Goal: Information Seeking & Learning: Check status

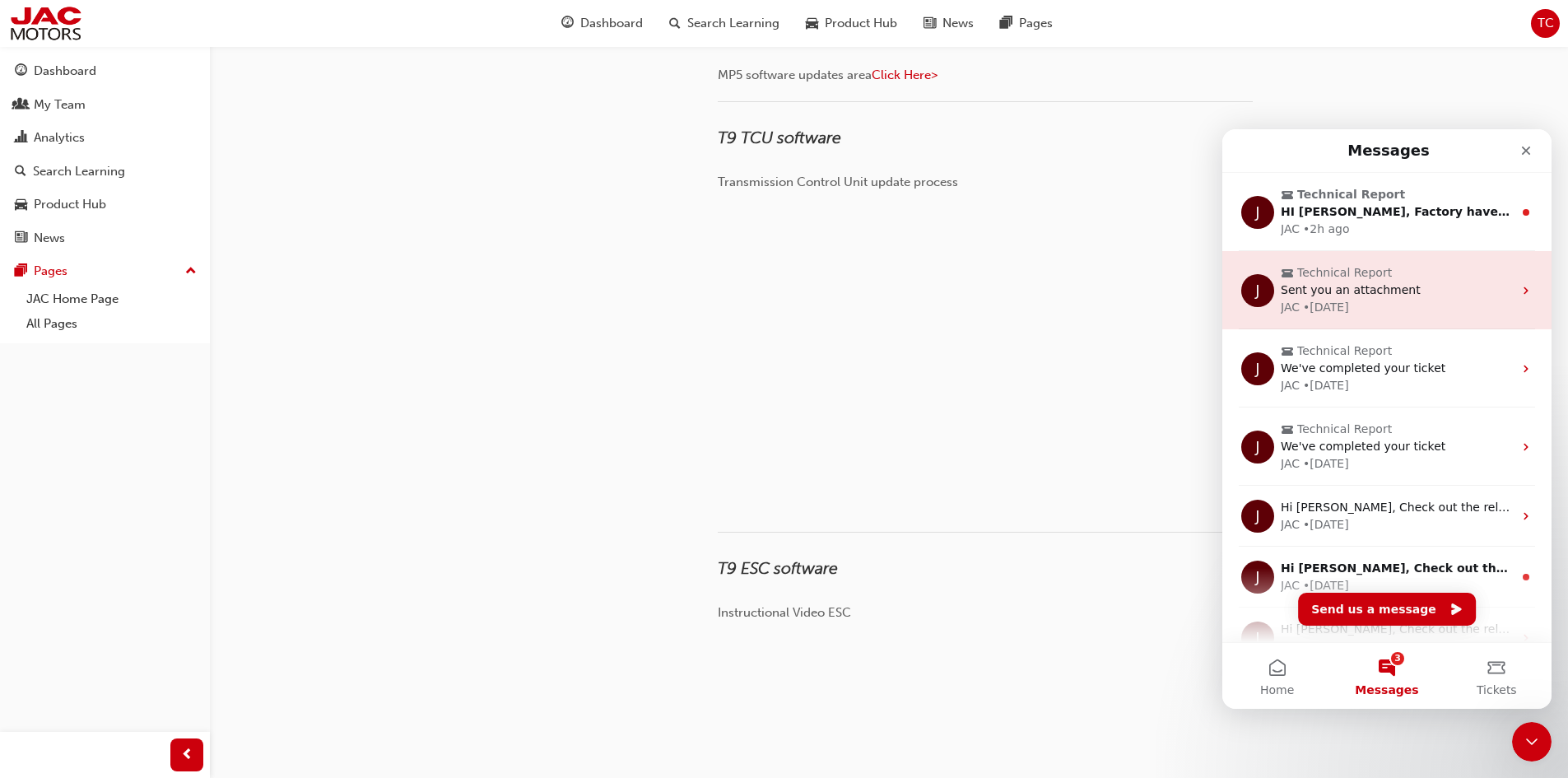
click at [1359, 301] on div "JAC • [DATE]" at bounding box center [1396, 307] width 232 height 17
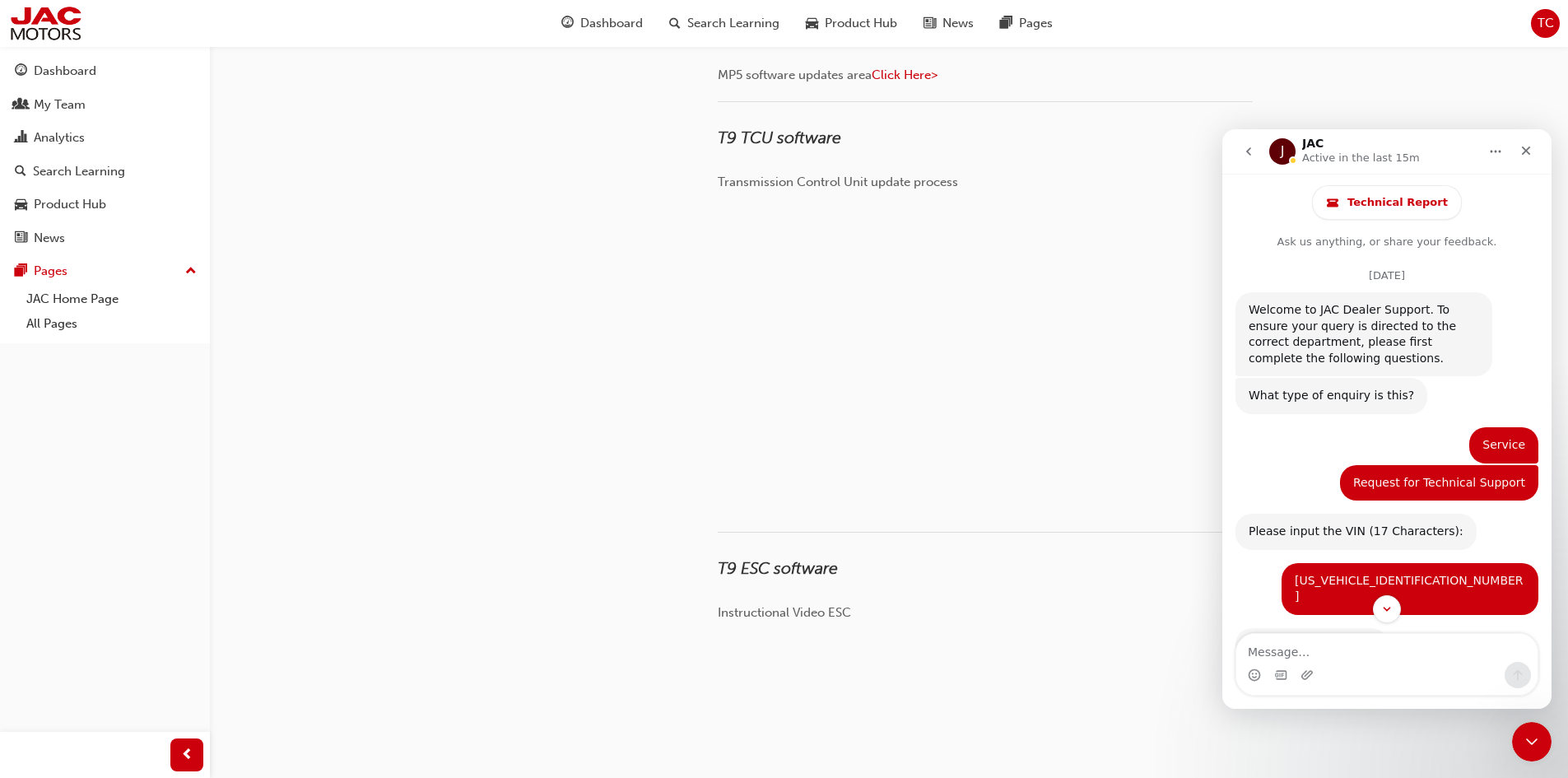
click at [1241, 152] on button "go back" at bounding box center [1248, 151] width 31 height 31
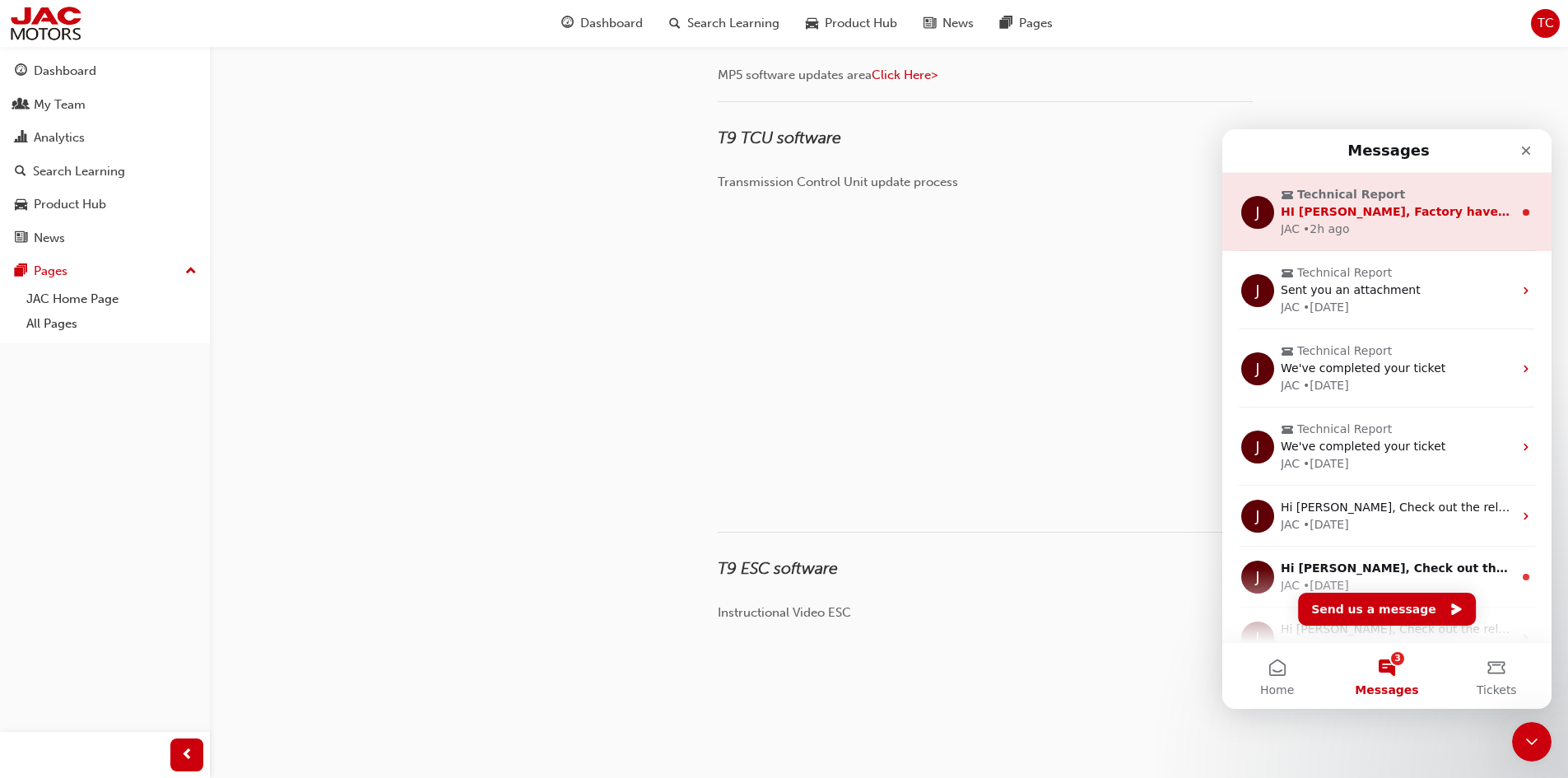
click at [1387, 225] on div "JAC • 2h ago" at bounding box center [1396, 229] width 232 height 17
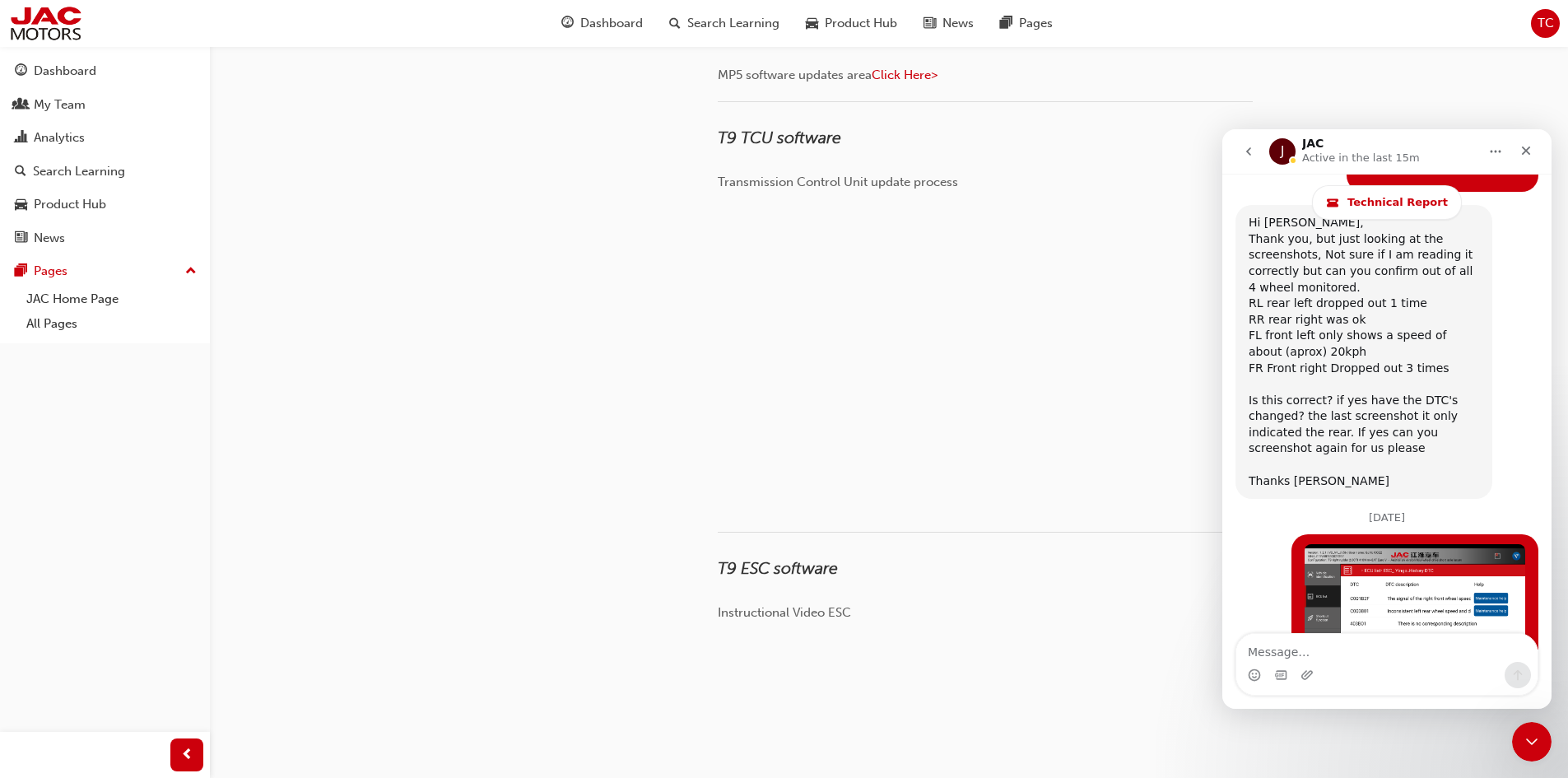
scroll to position [12411, 0]
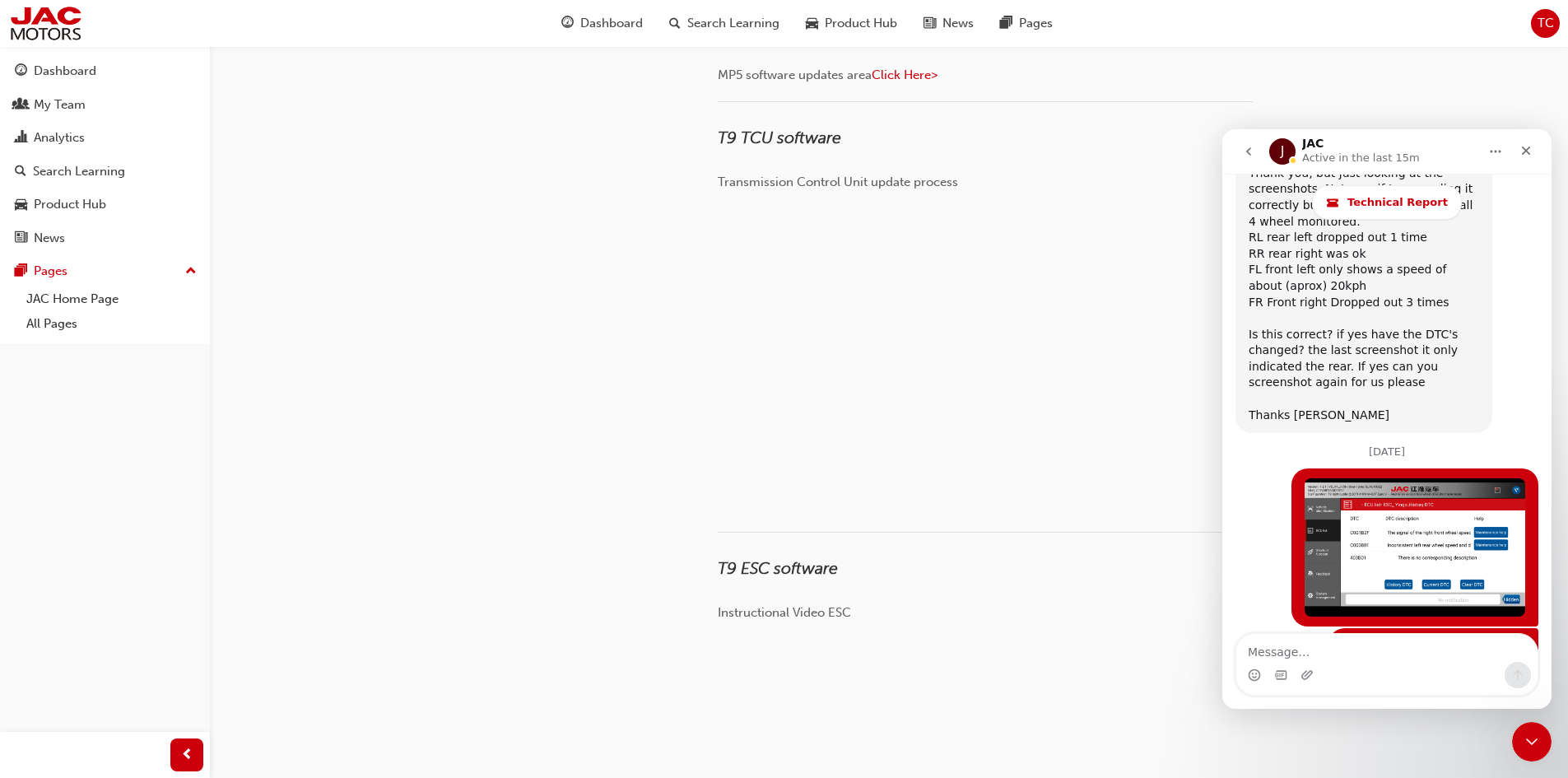
click at [1257, 154] on button "go back" at bounding box center [1248, 151] width 31 height 31
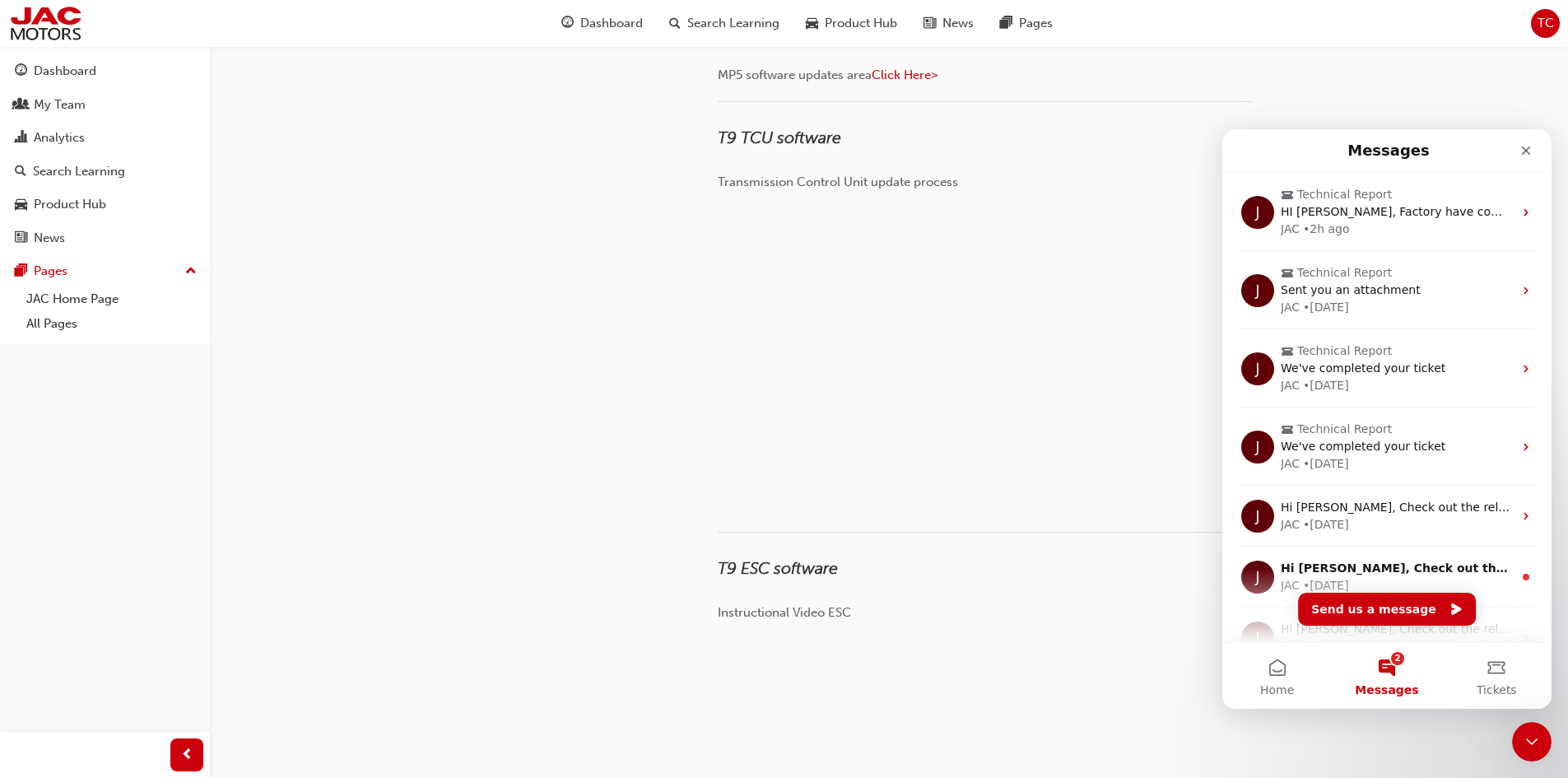
scroll to position [0, 0]
click at [1489, 672] on button "Tickets" at bounding box center [1496, 676] width 110 height 66
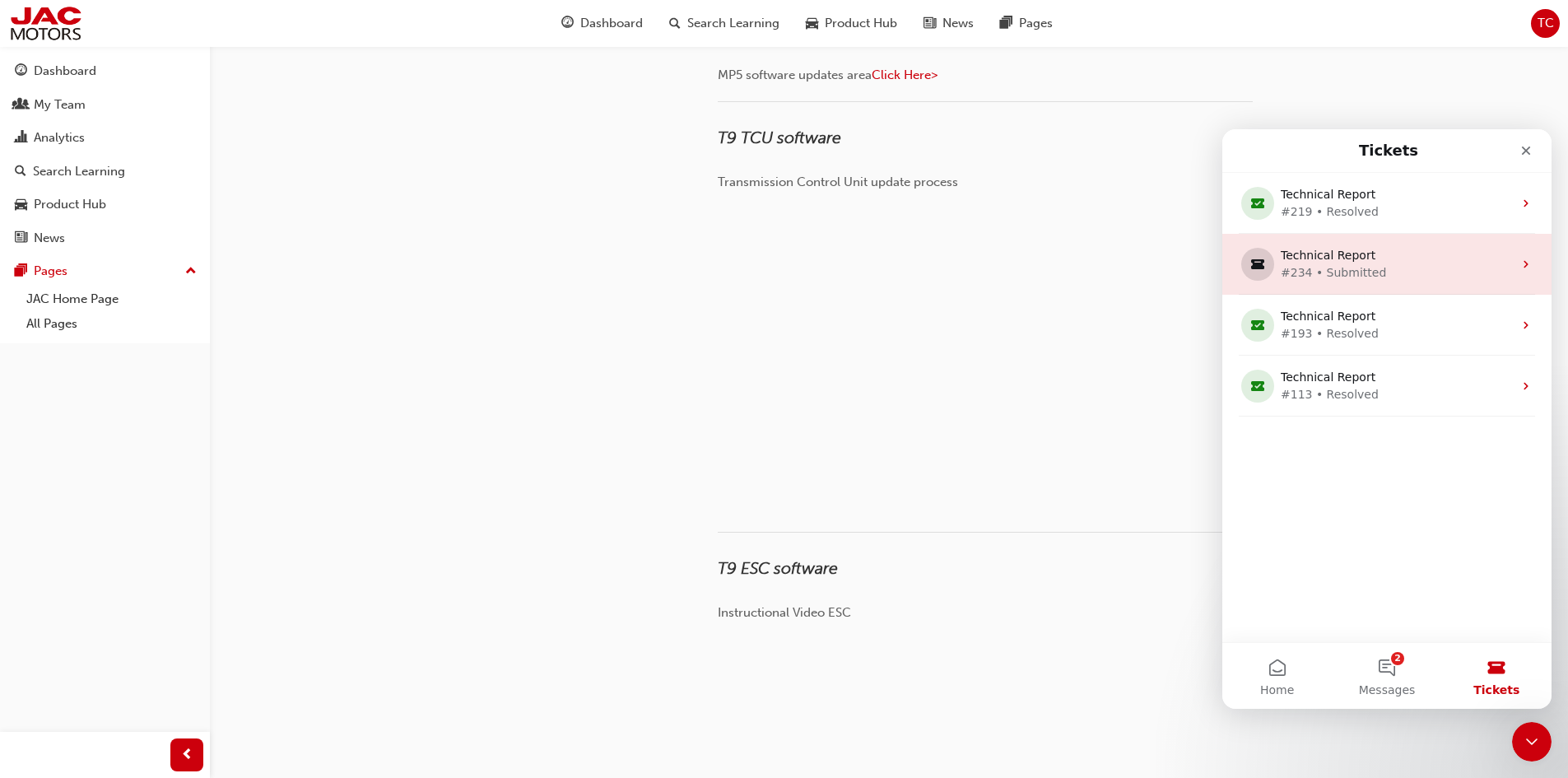
click at [1392, 279] on div "#234 • Submitted" at bounding box center [1383, 272] width 206 height 17
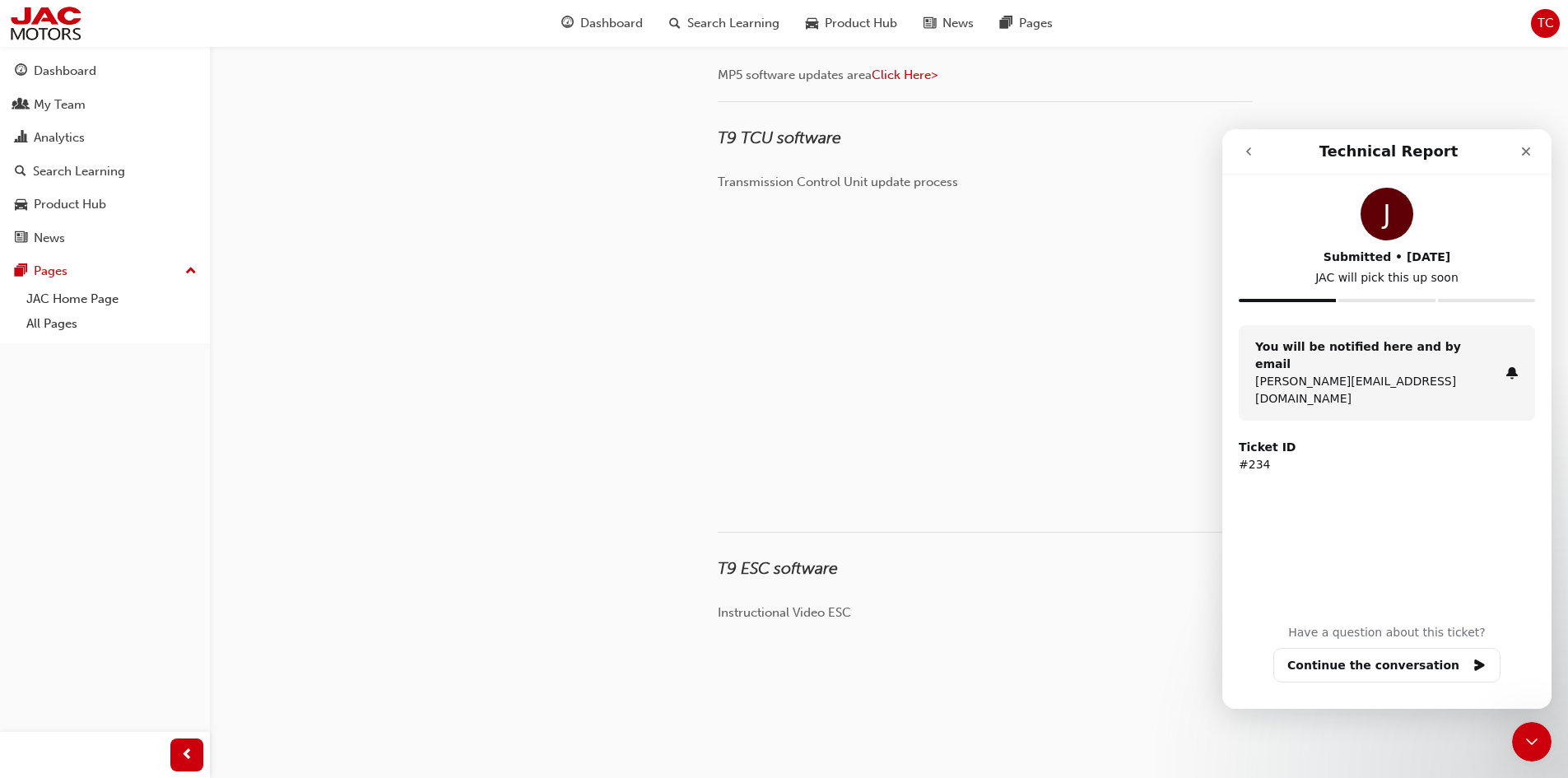
click at [1239, 156] on button "go back" at bounding box center [1248, 151] width 31 height 31
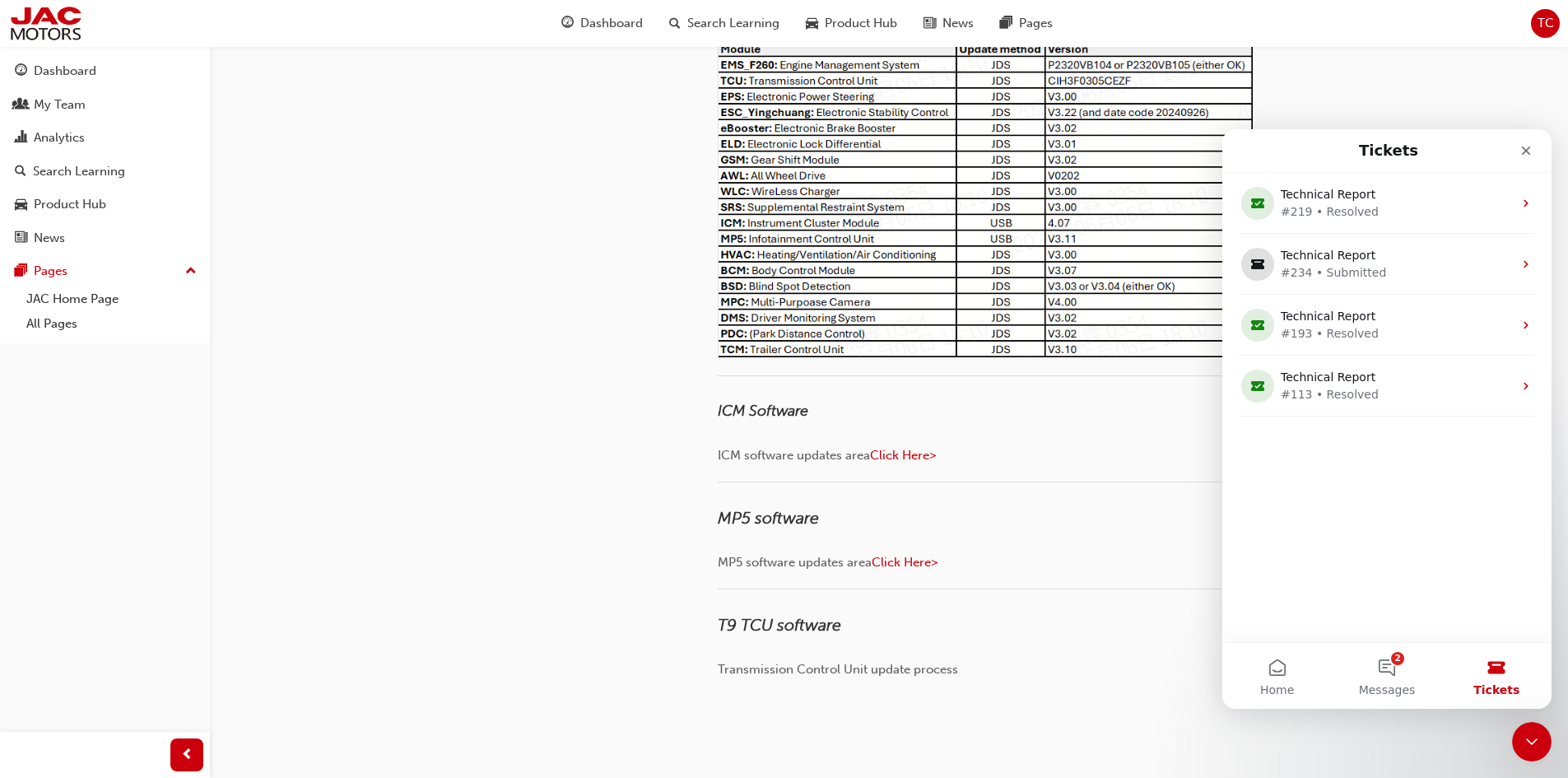
scroll to position [247, 0]
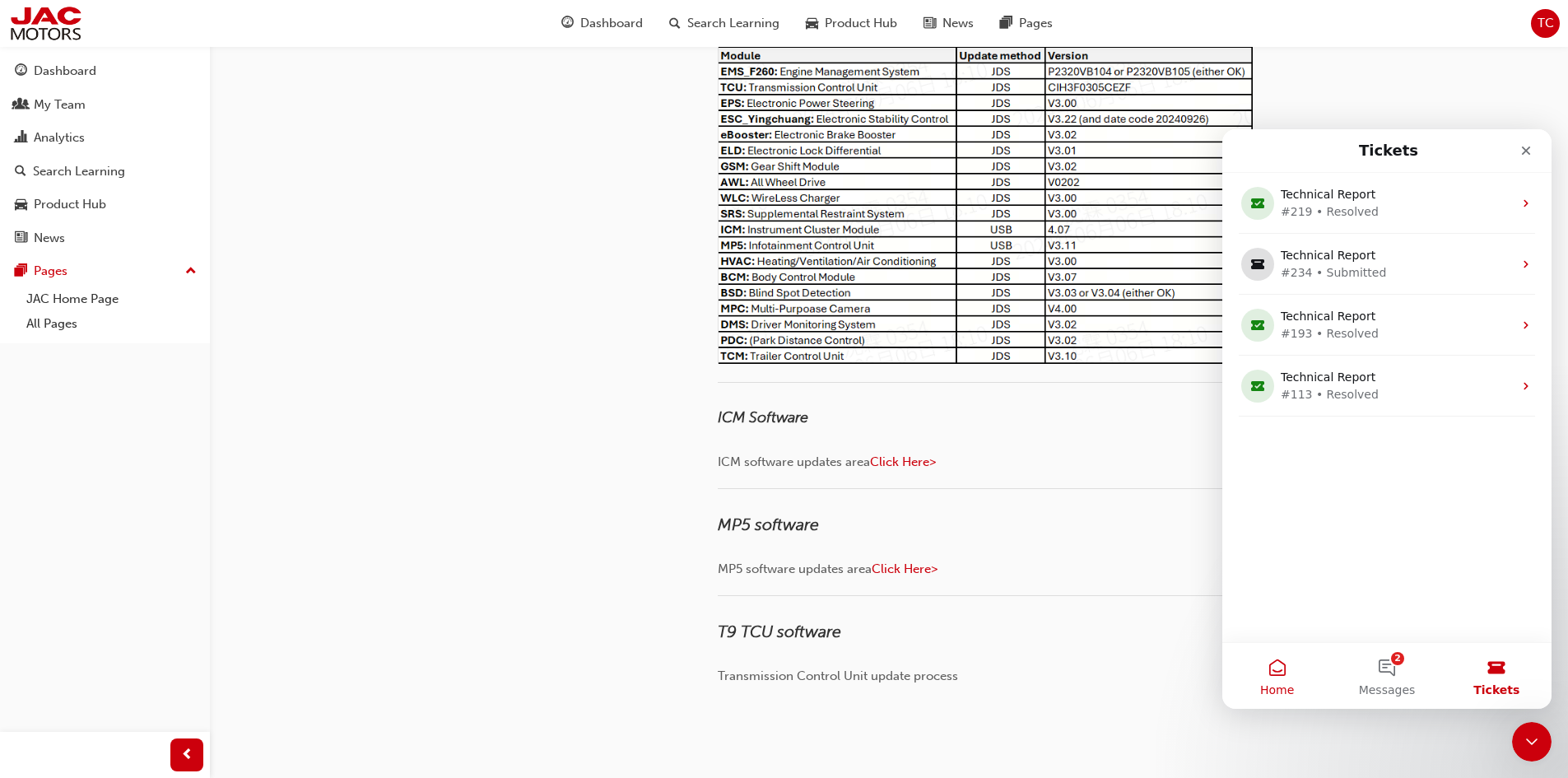
click at [1298, 685] on button "Home" at bounding box center [1277, 676] width 110 height 66
